Goal: Obtain resource: Obtain resource

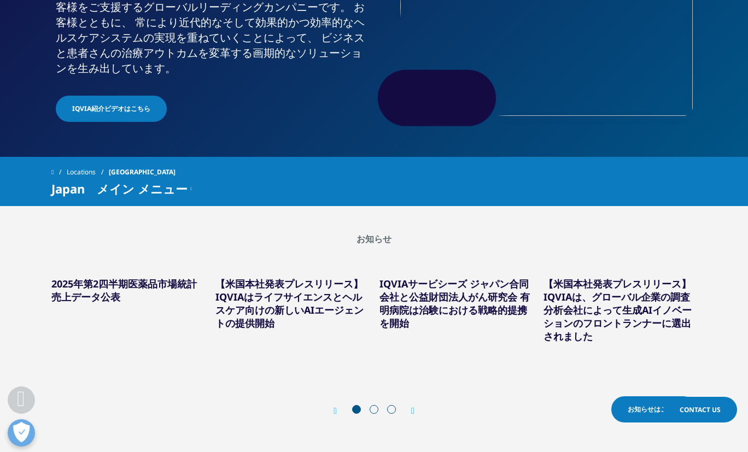
scroll to position [204, 0]
click at [173, 282] on link "2025年第2四半期医薬品市場統計売上データ公表" at bounding box center [124, 290] width 146 height 26
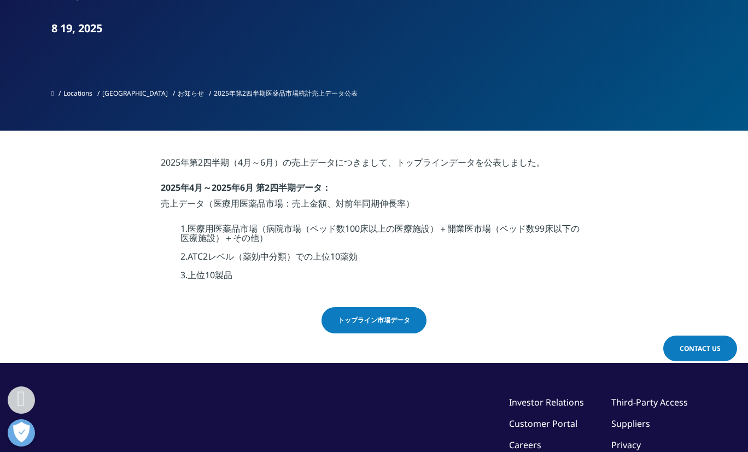
scroll to position [203, 0]
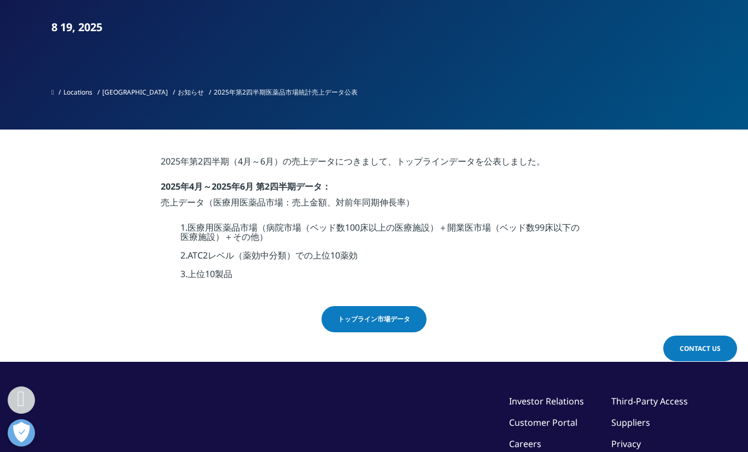
click at [368, 324] on span "トップライン市場データ" at bounding box center [374, 320] width 72 height 10
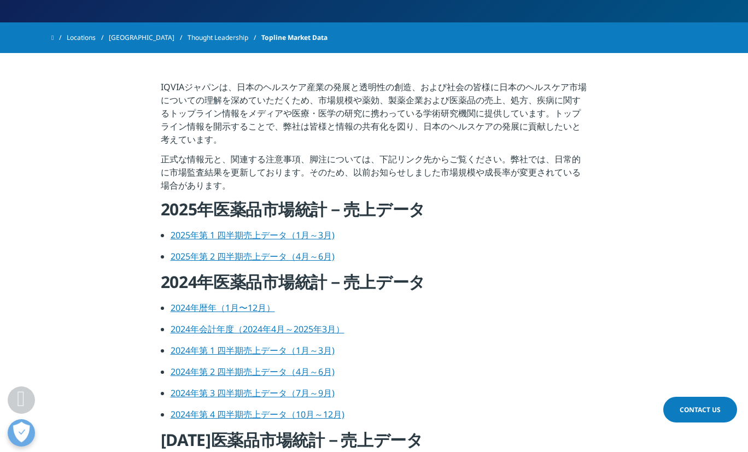
scroll to position [339, 0]
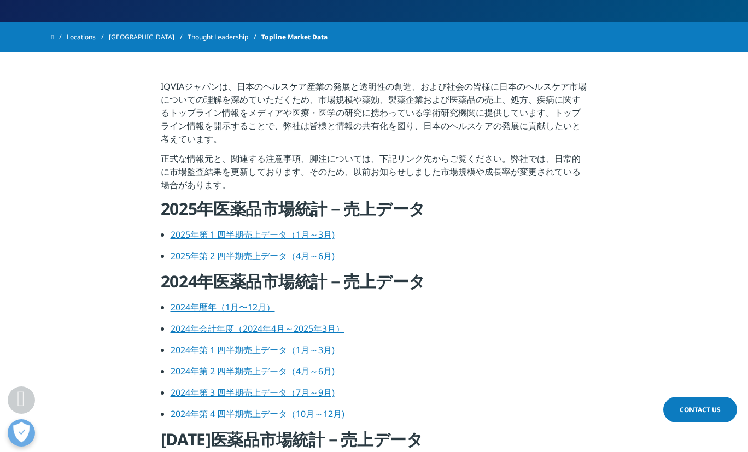
click at [206, 254] on link "2025年第 2 四半期売上データ（4月～6月)" at bounding box center [253, 256] width 164 height 12
